Goal: Task Accomplishment & Management: Use online tool/utility

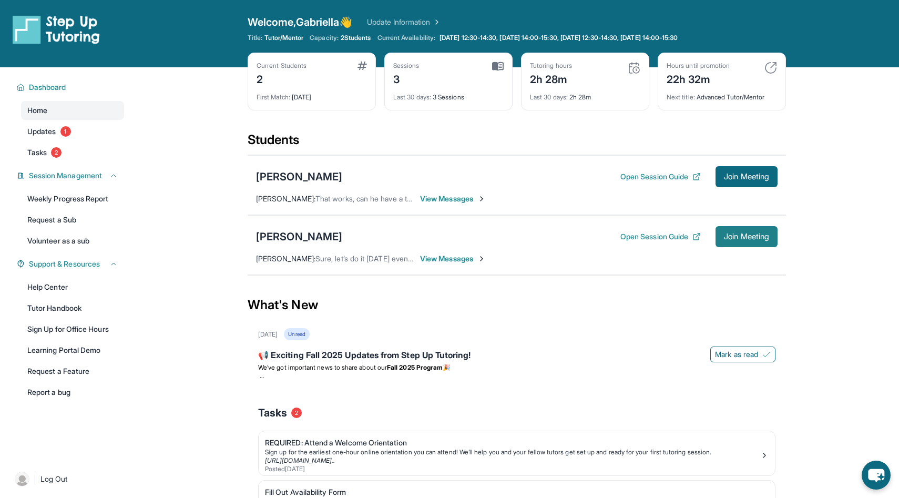
click at [725, 235] on span "Join Meeting" at bounding box center [746, 237] width 45 height 6
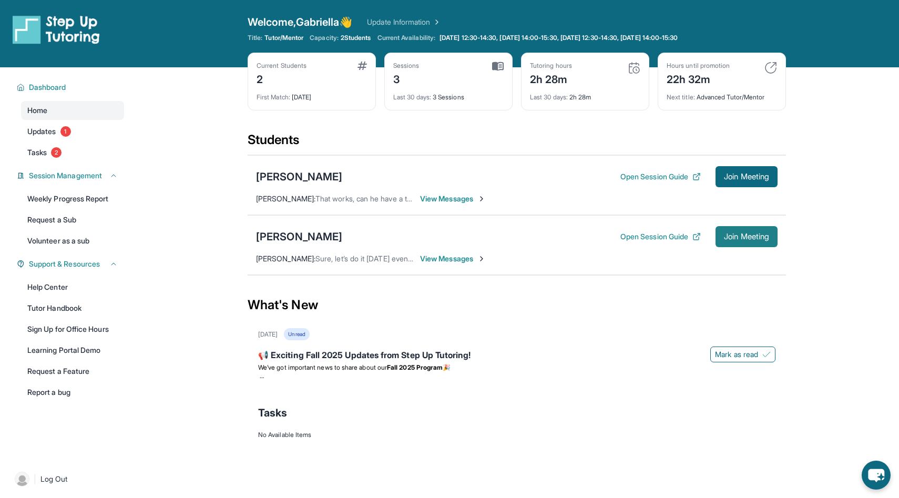
click at [759, 237] on span "Join Meeting" at bounding box center [746, 237] width 45 height 6
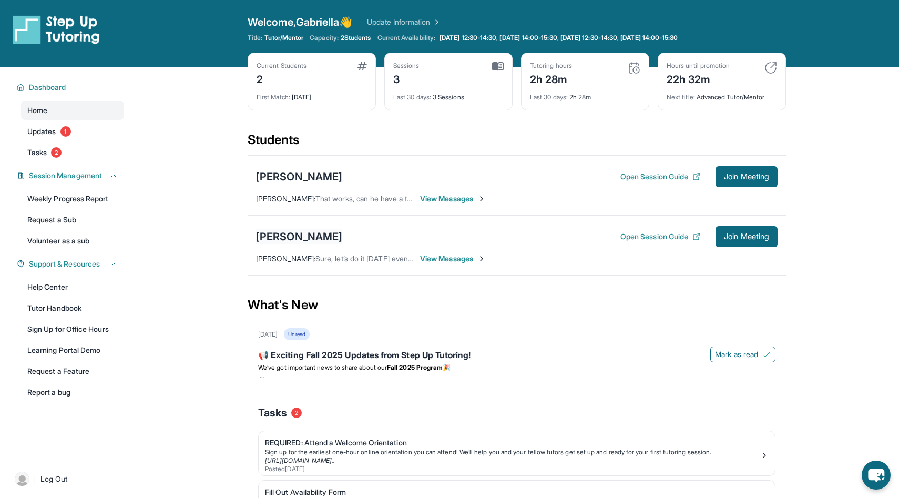
click at [306, 237] on div "[PERSON_NAME]" at bounding box center [299, 236] width 86 height 15
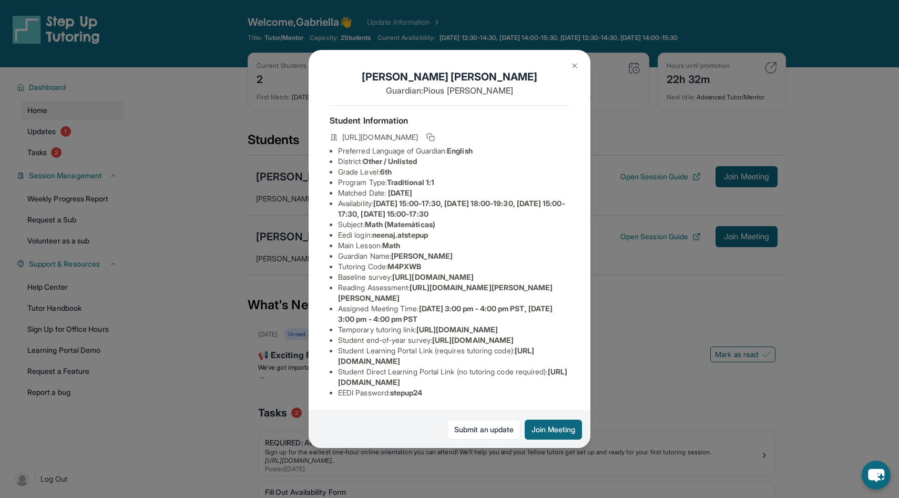
scroll to position [107, 0]
click at [256, 311] on div "[PERSON_NAME] Guardian: [PERSON_NAME] Student Information [URL][DOMAIN_NAME] Pr…" at bounding box center [449, 249] width 899 height 498
